Goal: Check status: Check status

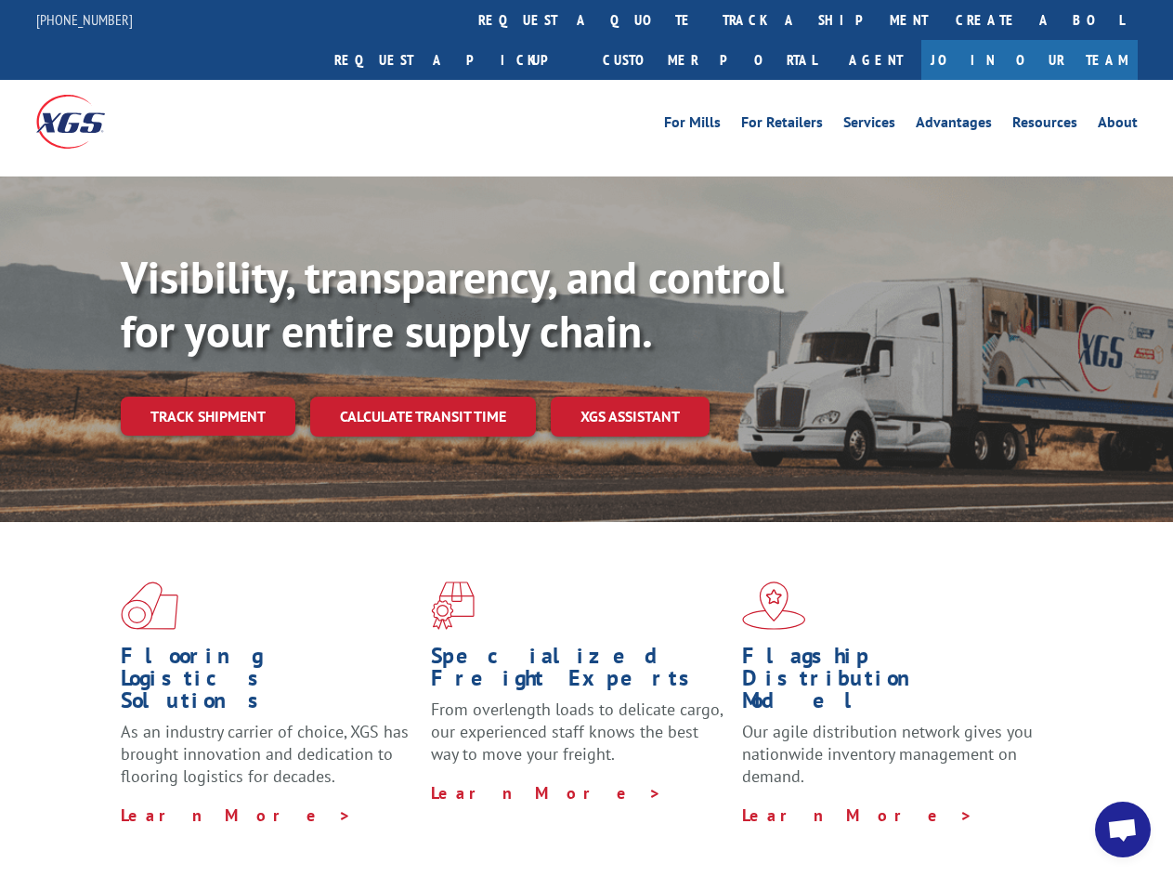
click at [586, 438] on div "Visibility, transparency, and control for your entire supply chain. Track shipm…" at bounding box center [647, 380] width 1053 height 259
click at [709, 20] on link "track a shipment" at bounding box center [825, 20] width 233 height 40
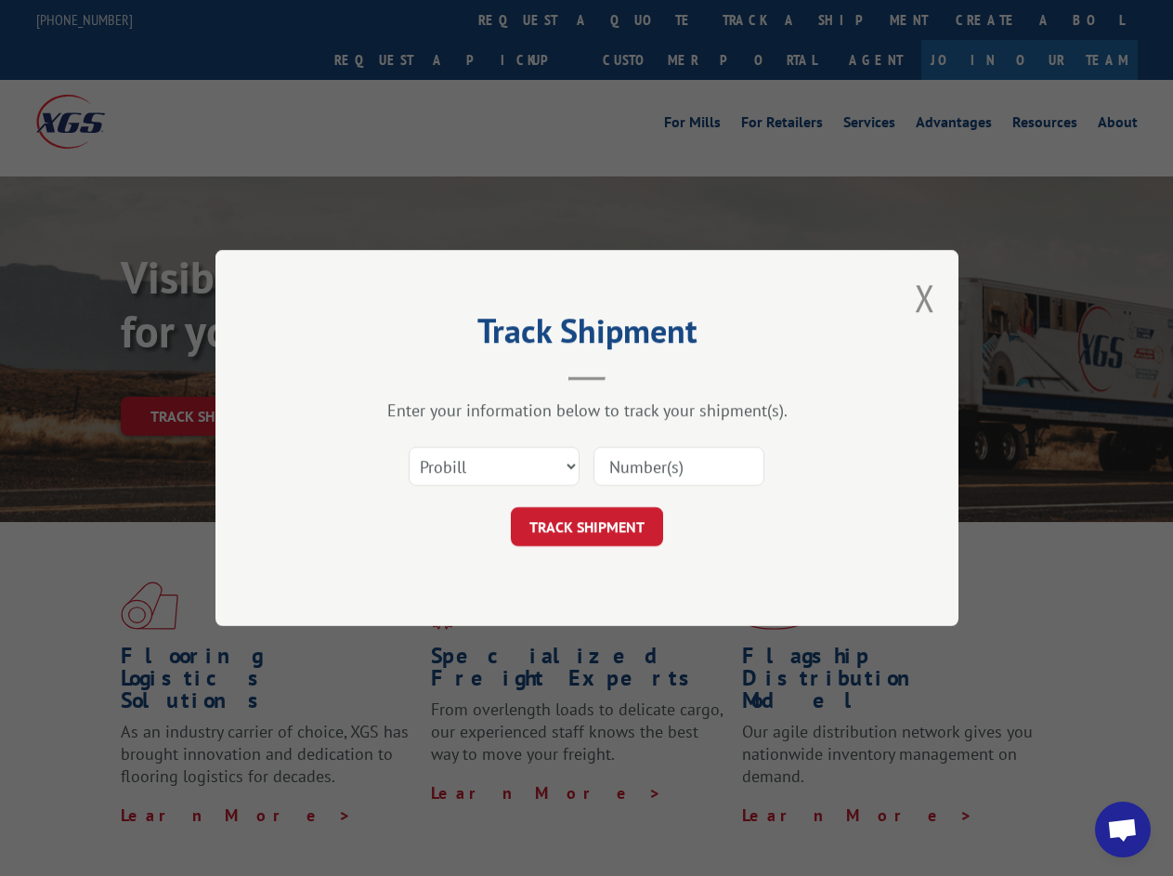
click at [649, 20] on div "Track Shipment Enter your information below to track your shipment(s). Select c…" at bounding box center [586, 438] width 1173 height 876
click at [765, 20] on div "Track Shipment Enter your information below to track your shipment(s). Select c…" at bounding box center [586, 438] width 1173 height 876
click at [207, 375] on div "Track Shipment Enter your information below to track your shipment(s). Select c…" at bounding box center [586, 438] width 1173 height 876
click at [422, 375] on header "Track Shipment" at bounding box center [586, 349] width 557 height 63
click at [631, 375] on header "Track Shipment" at bounding box center [586, 349] width 557 height 63
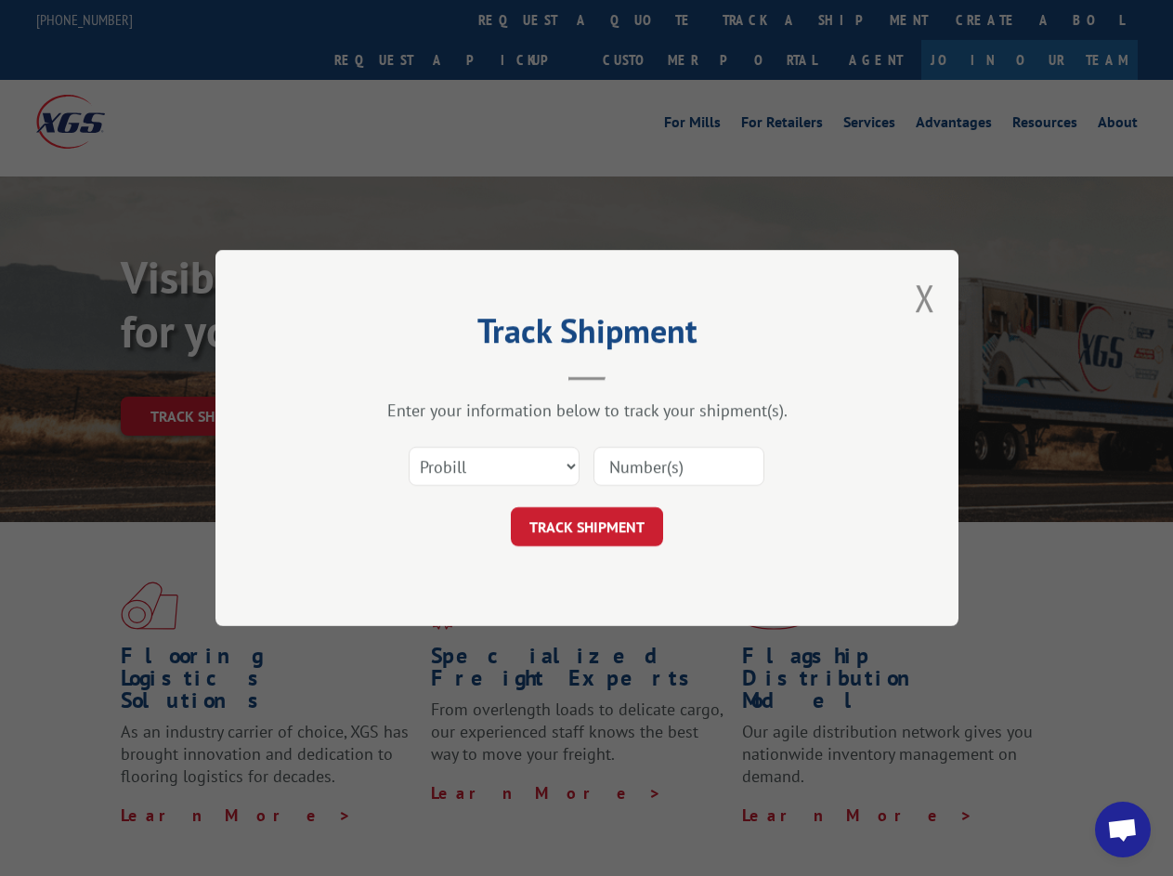
click at [1123, 830] on span "Open chat" at bounding box center [1123, 832] width 31 height 26
